Goal: Transaction & Acquisition: Download file/media

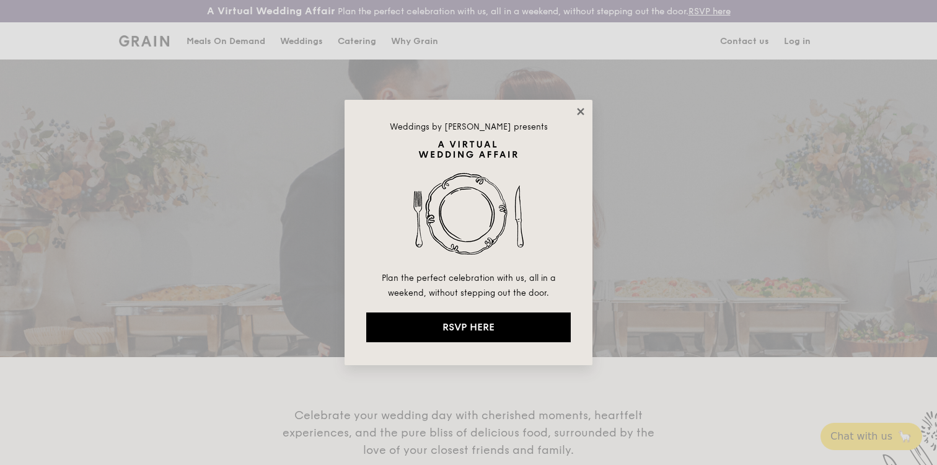
click at [581, 108] on icon at bounding box center [580, 111] width 11 height 11
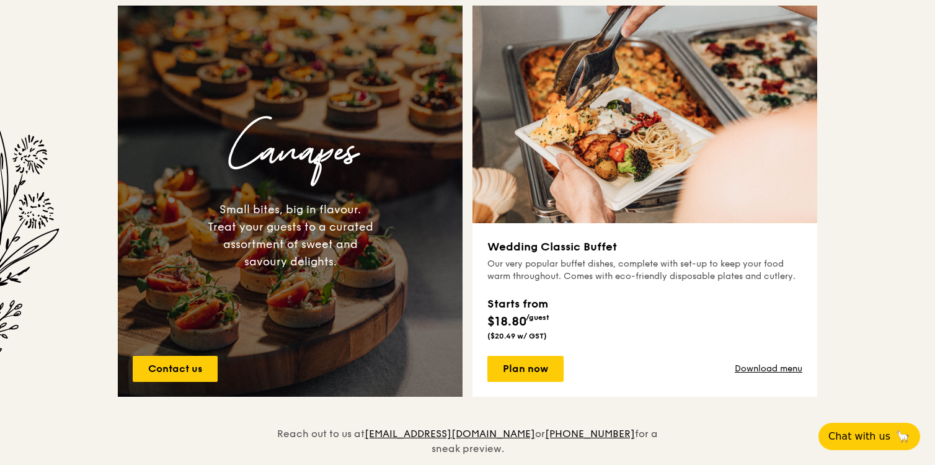
scroll to position [883, 0]
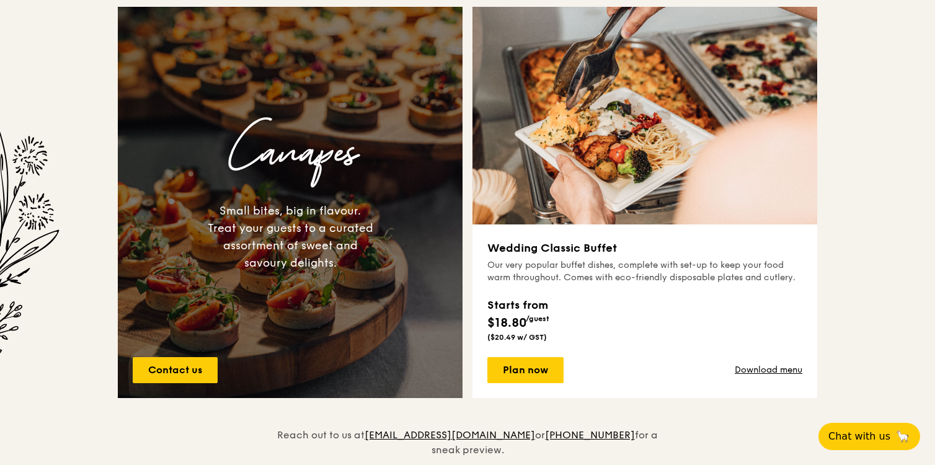
click at [579, 246] on h3 "Wedding Classic Buffet" at bounding box center [644, 247] width 315 height 17
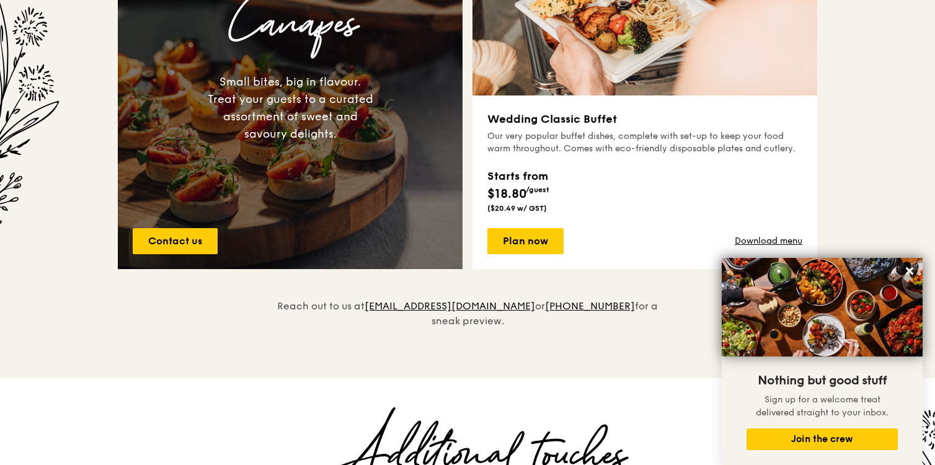
scroll to position [1011, 0]
click at [752, 240] on link "Download menu" at bounding box center [769, 242] width 68 height 12
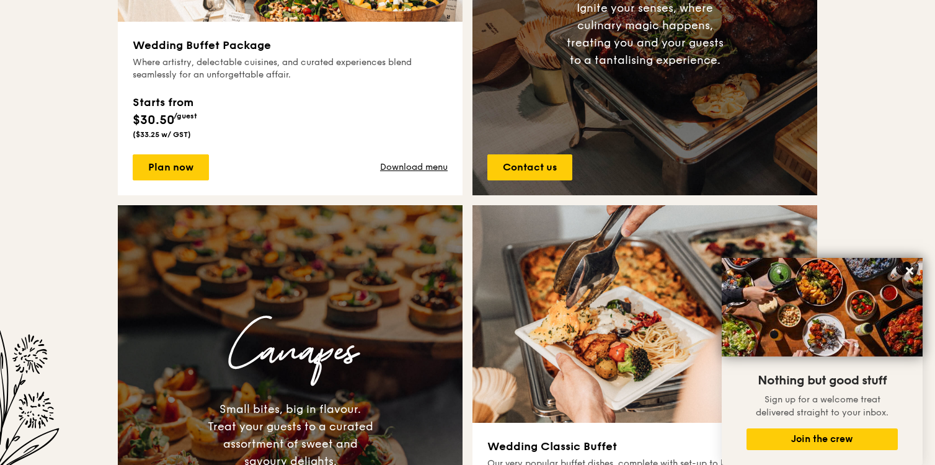
scroll to position [495, 0]
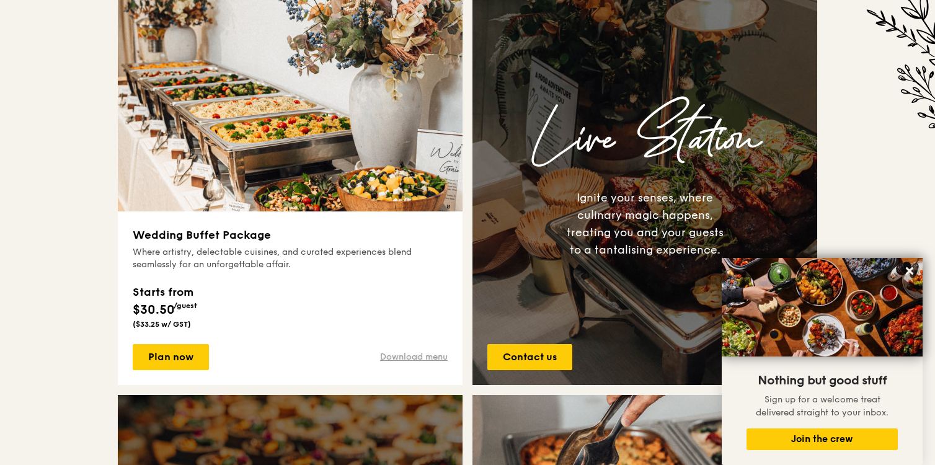
click at [389, 356] on link "Download menu" at bounding box center [414, 357] width 68 height 12
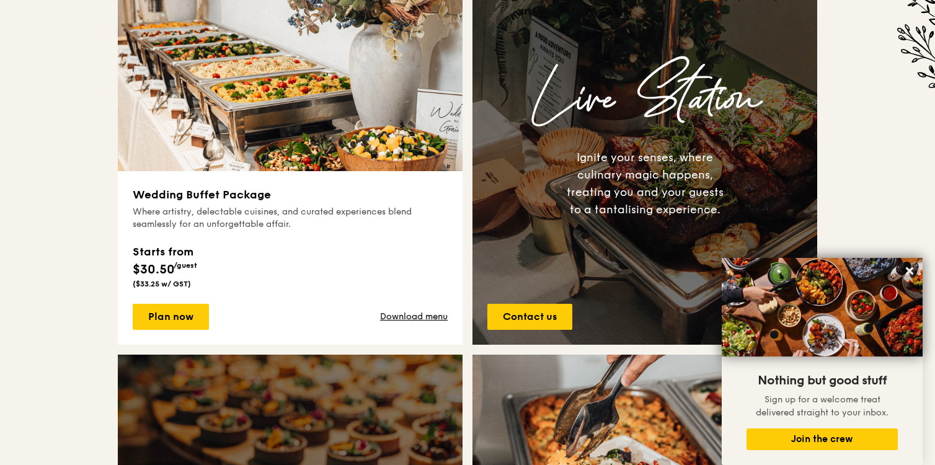
scroll to position [538, 0]
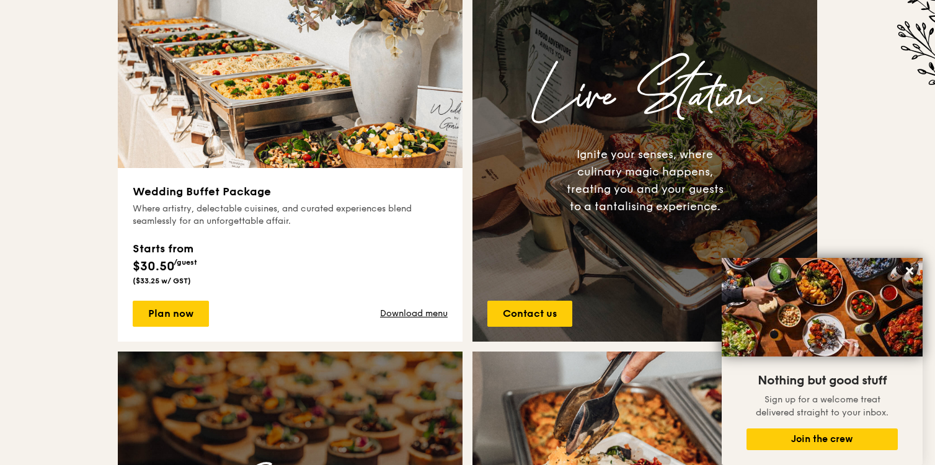
click at [418, 306] on div "Plan now Download menu" at bounding box center [290, 314] width 315 height 26
click at [413, 314] on link "Download menu" at bounding box center [414, 313] width 68 height 12
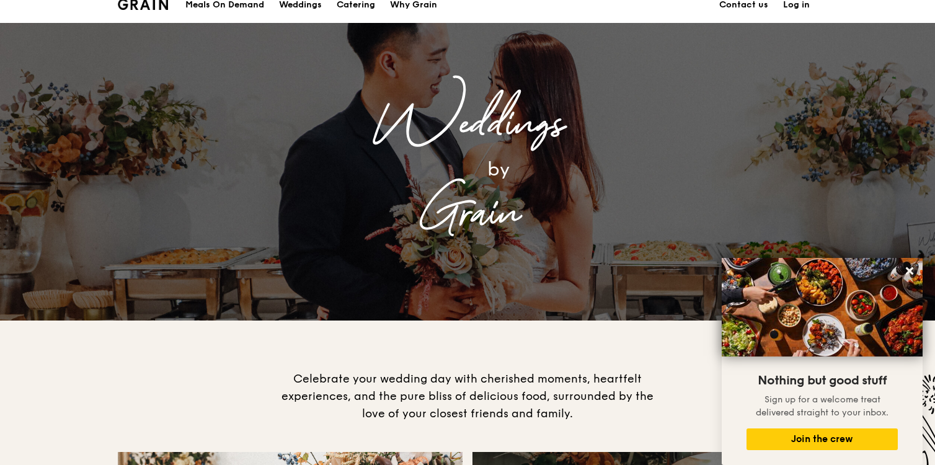
scroll to position [0, 0]
